Goal: Use online tool/utility: Use online tool/utility

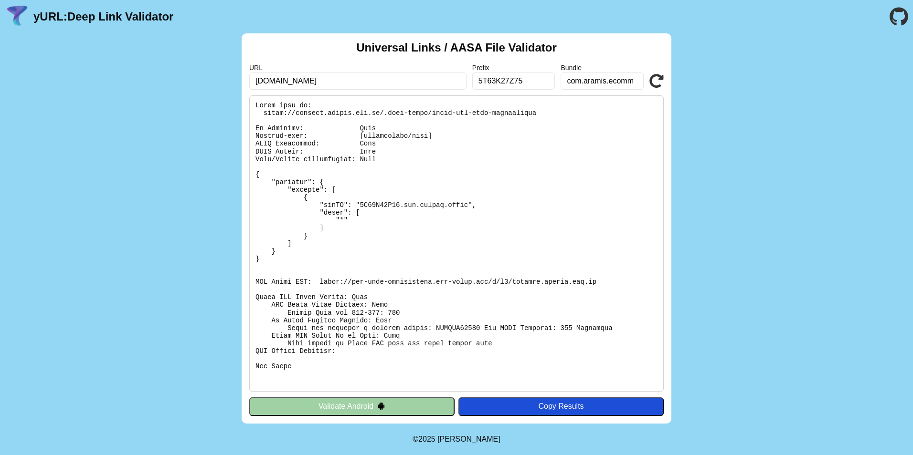
scroll to position [107, 0]
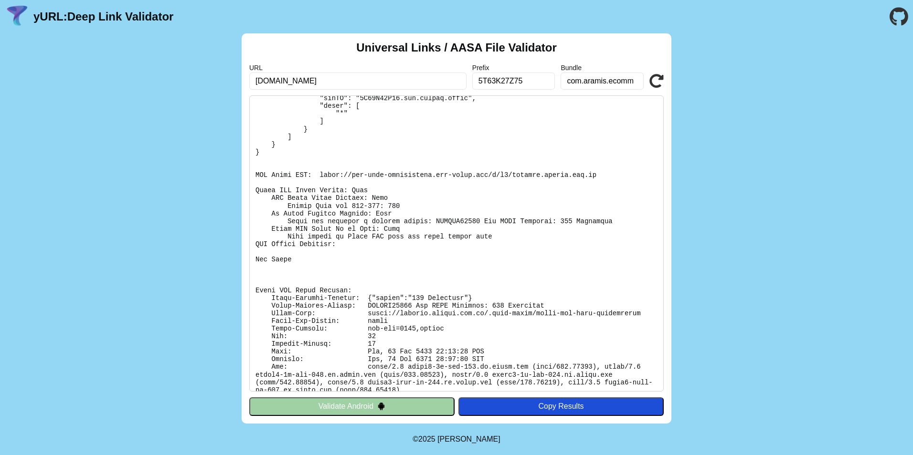
click at [653, 78] on icon at bounding box center [656, 81] width 14 height 14
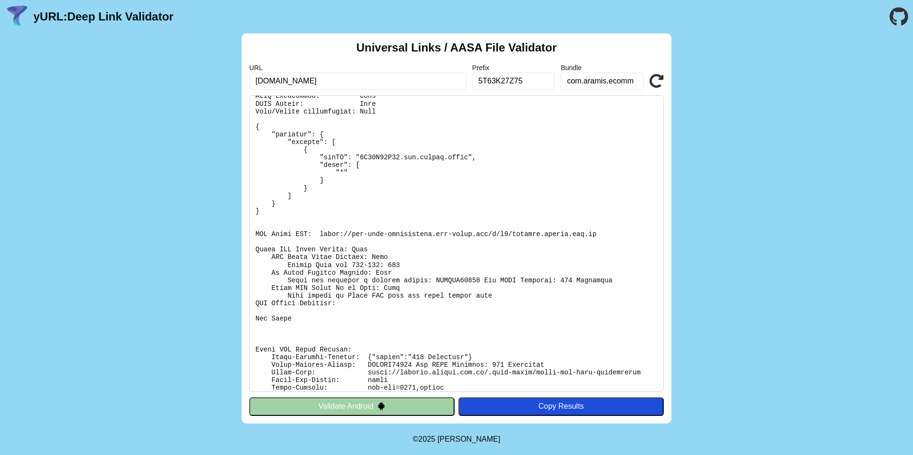
scroll to position [116, 0]
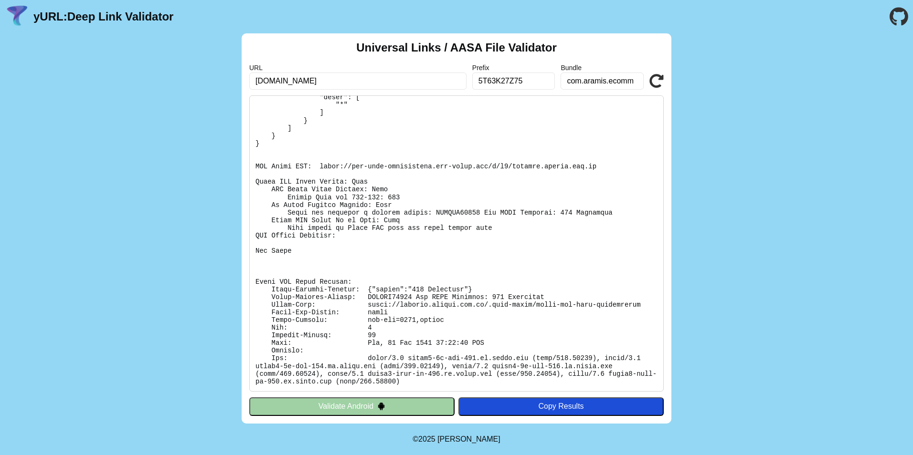
click at [659, 82] on icon at bounding box center [656, 81] width 14 height 14
